Goal: Information Seeking & Learning: Learn about a topic

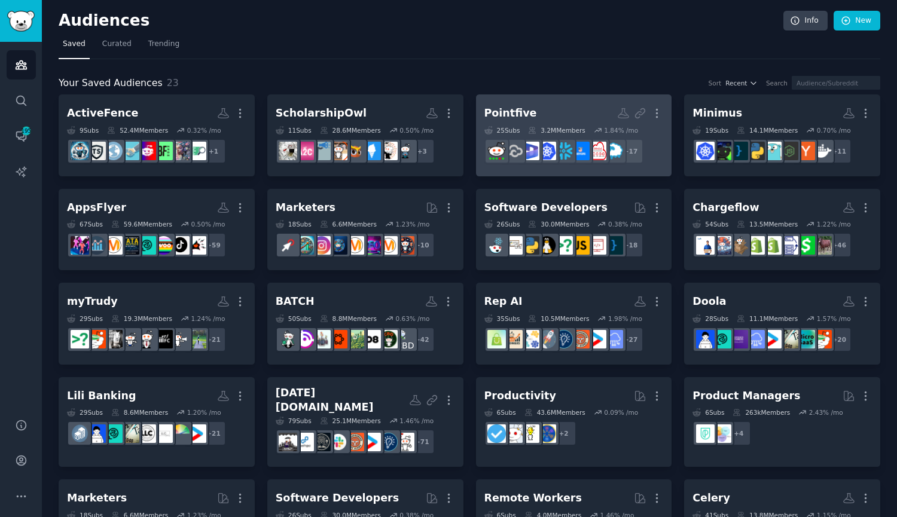
click at [598, 98] on link "Pointfive More 25 Sub s 3.2M Members 1.84 % /mo + 17" at bounding box center [574, 136] width 196 height 82
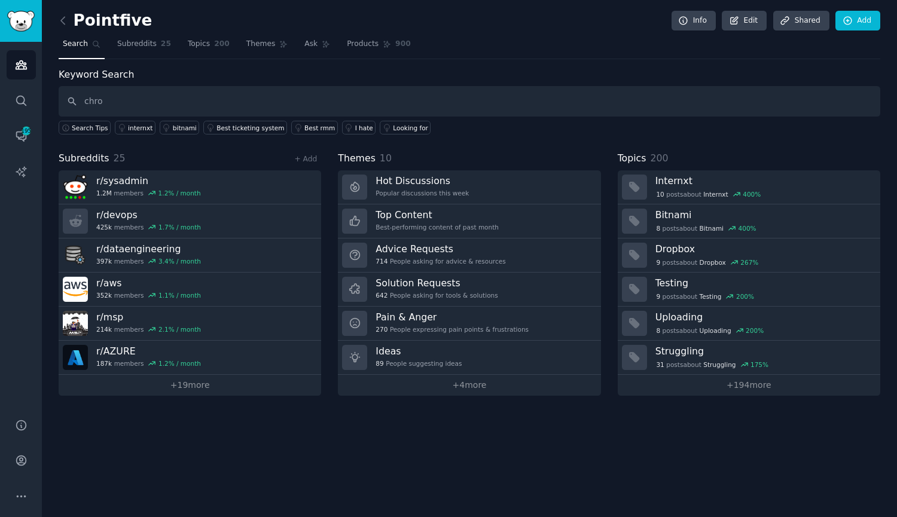
type input "chroe"
type input "cloud cost"
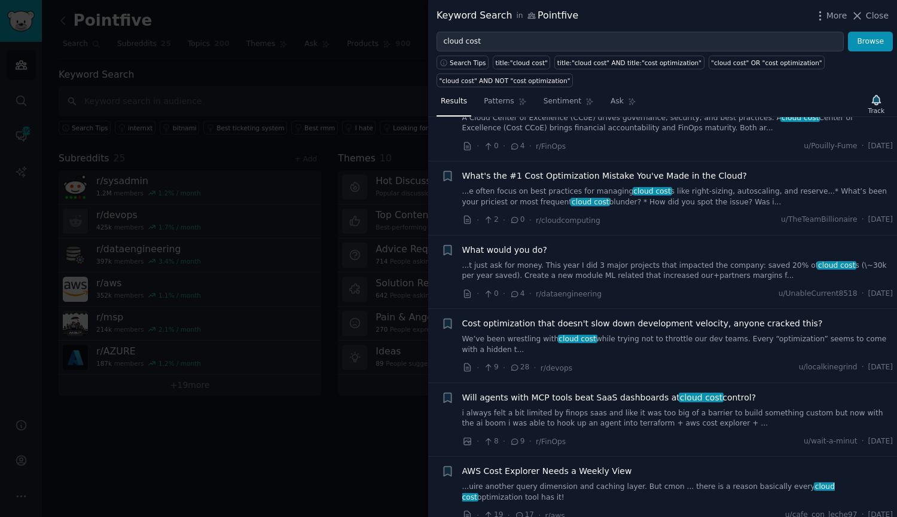
scroll to position [60, 0]
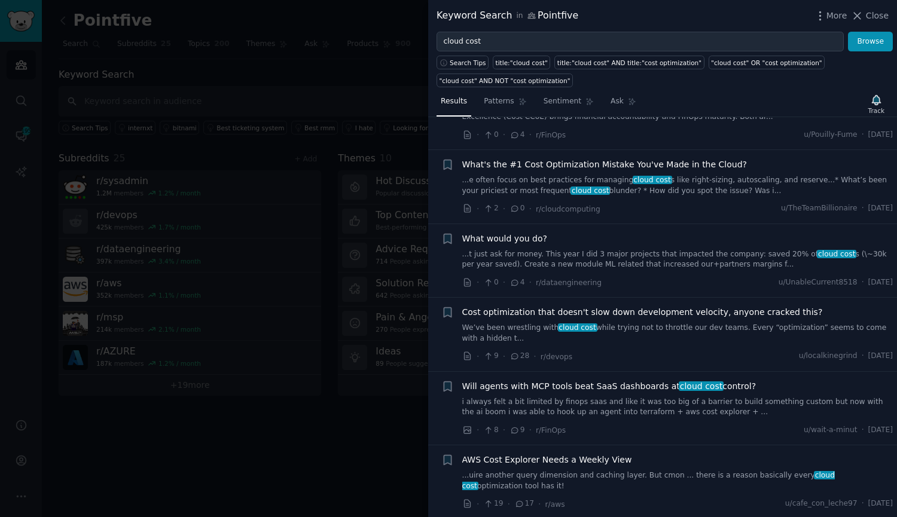
click at [607, 252] on link "...t just ask for money. This year I did 3 major projects that impacted the com…" at bounding box center [677, 259] width 431 height 21
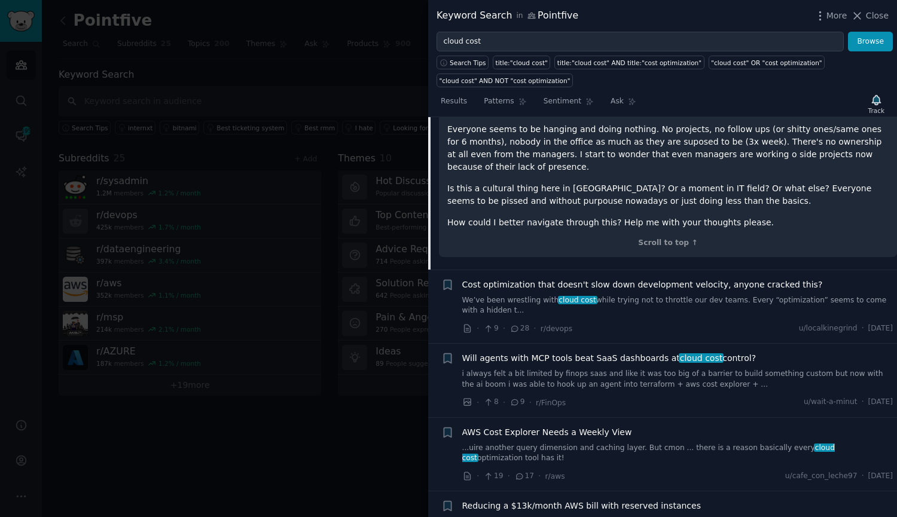
scroll to position [765, 0]
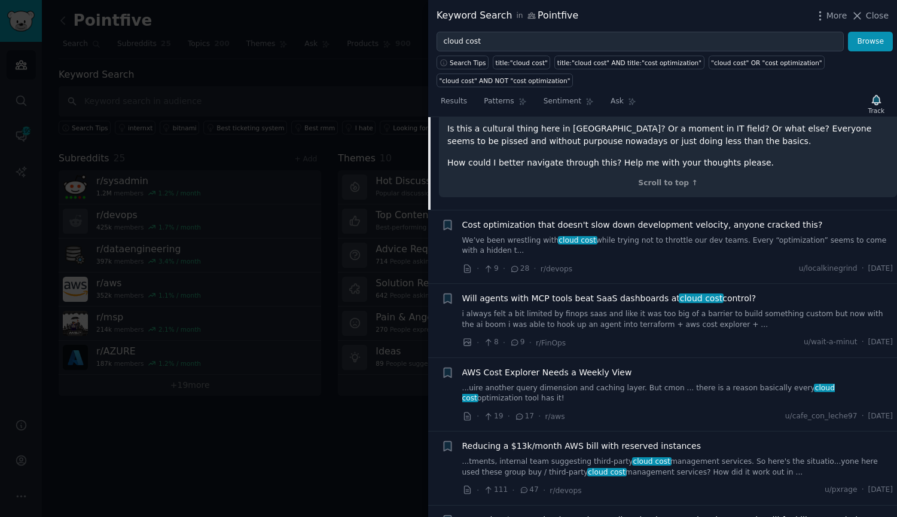
click at [604, 485] on div "· 111 · 47 · r/devops u/pxrage · Mon 9/8/2025" at bounding box center [677, 491] width 431 height 13
click at [593, 457] on link "...tments, internal team suggesting third-party cloud cost management services.…" at bounding box center [677, 467] width 431 height 21
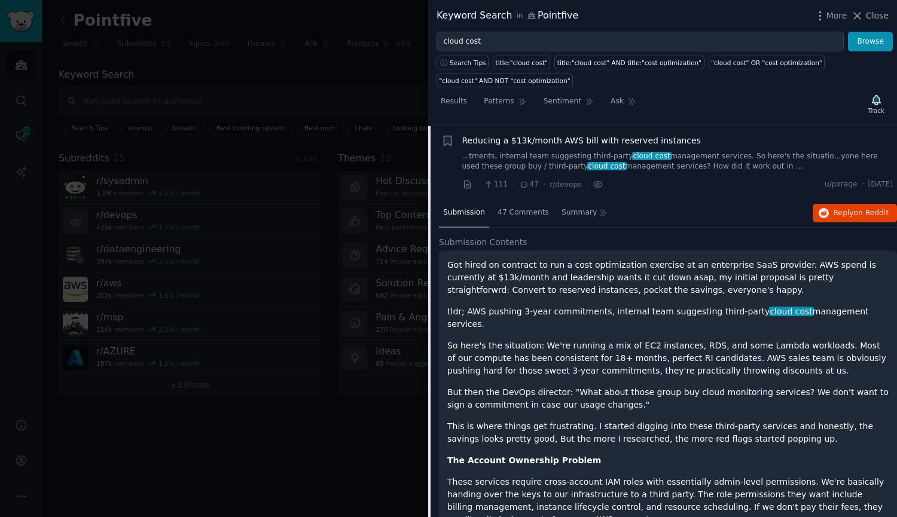
scroll to position [452, 0]
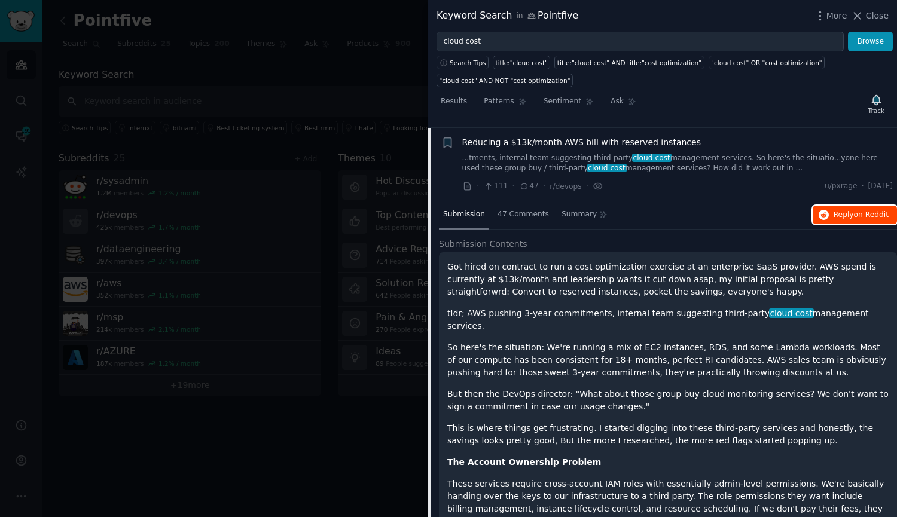
click at [858, 211] on span "on Reddit" at bounding box center [871, 215] width 35 height 8
